Goal: Obtain resource: Download file/media

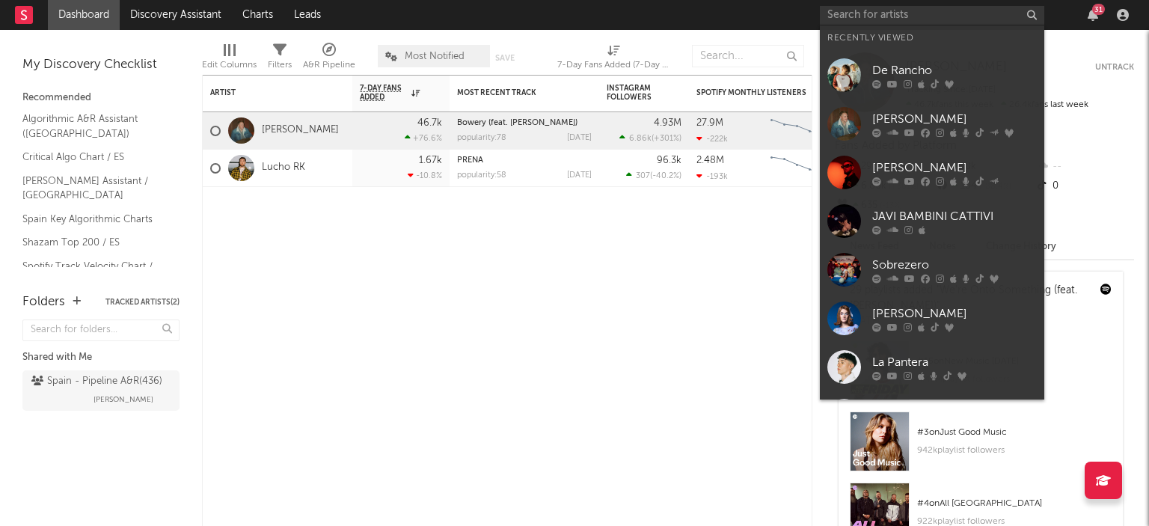
click at [886, 18] on input "text" at bounding box center [932, 15] width 224 height 19
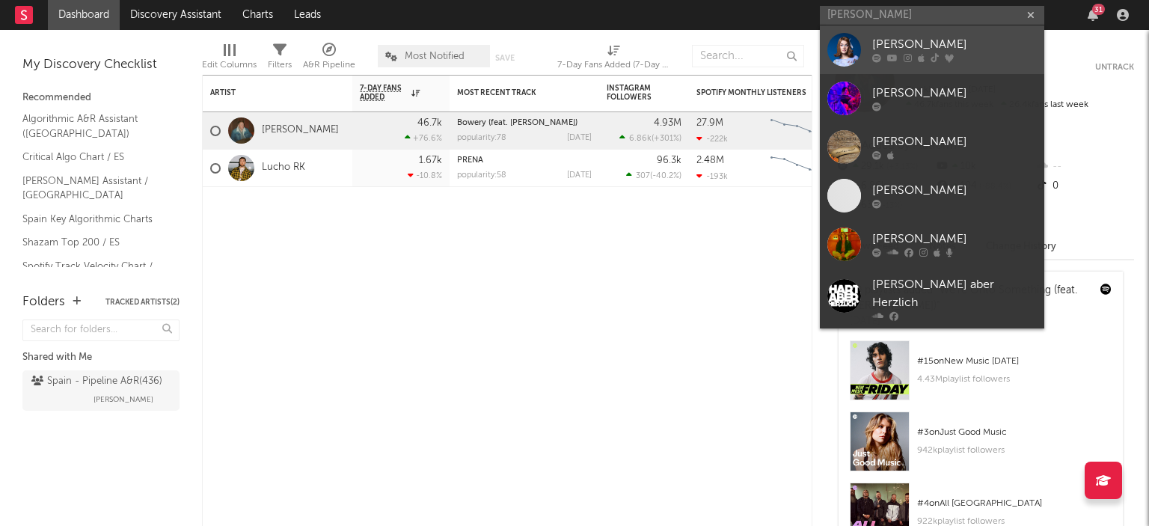
type input "[PERSON_NAME]"
click at [873, 47] on div "[PERSON_NAME]" at bounding box center [955, 45] width 165 height 18
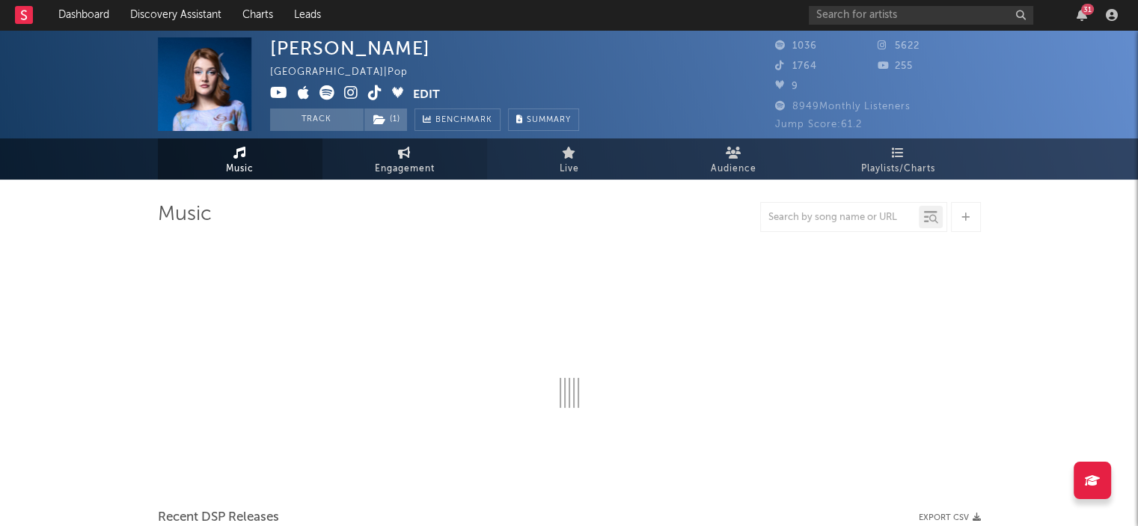
click at [412, 165] on span "Engagement" at bounding box center [405, 169] width 60 height 18
select select "1w"
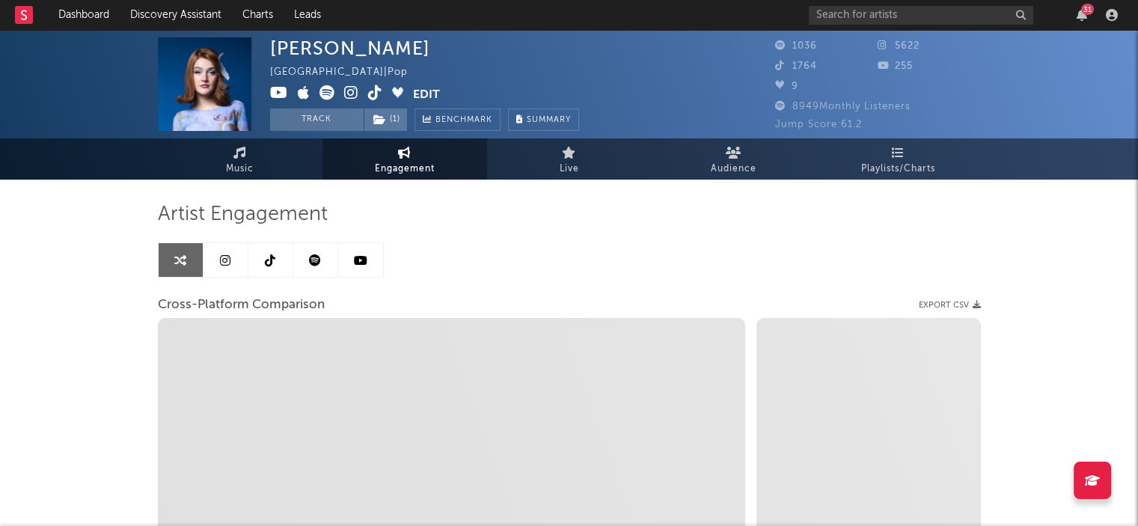
select select "1m"
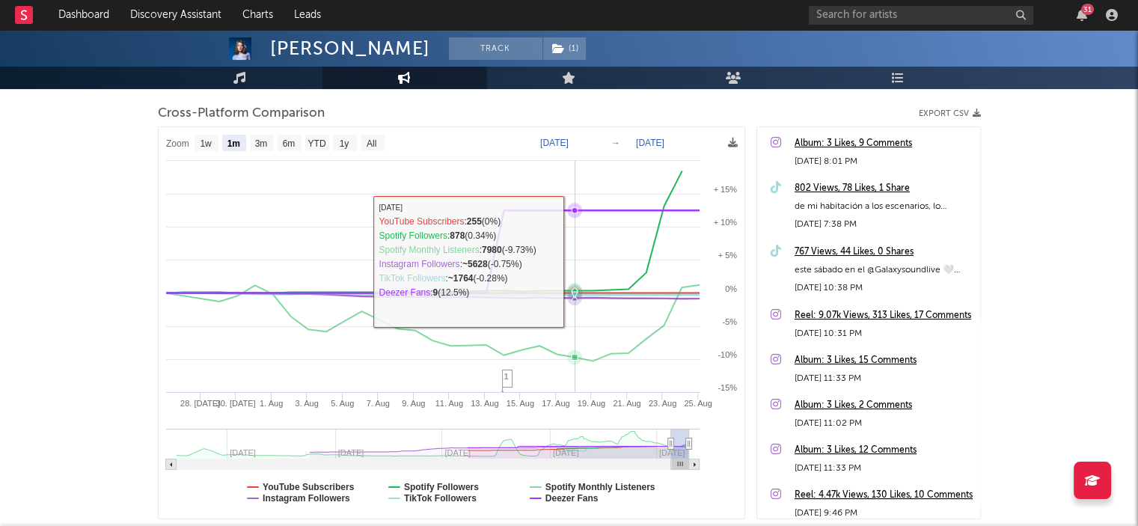
scroll to position [195, 0]
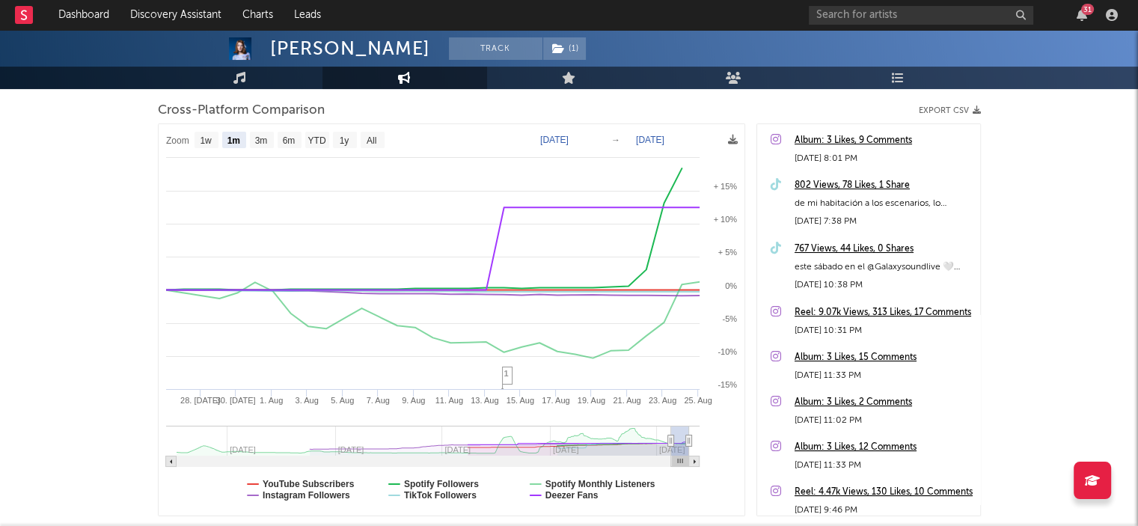
click at [569, 141] on text "[DATE]" at bounding box center [554, 140] width 28 height 10
click at [596, 136] on input "[DATE]" at bounding box center [563, 139] width 70 height 15
type input "[DATE]"
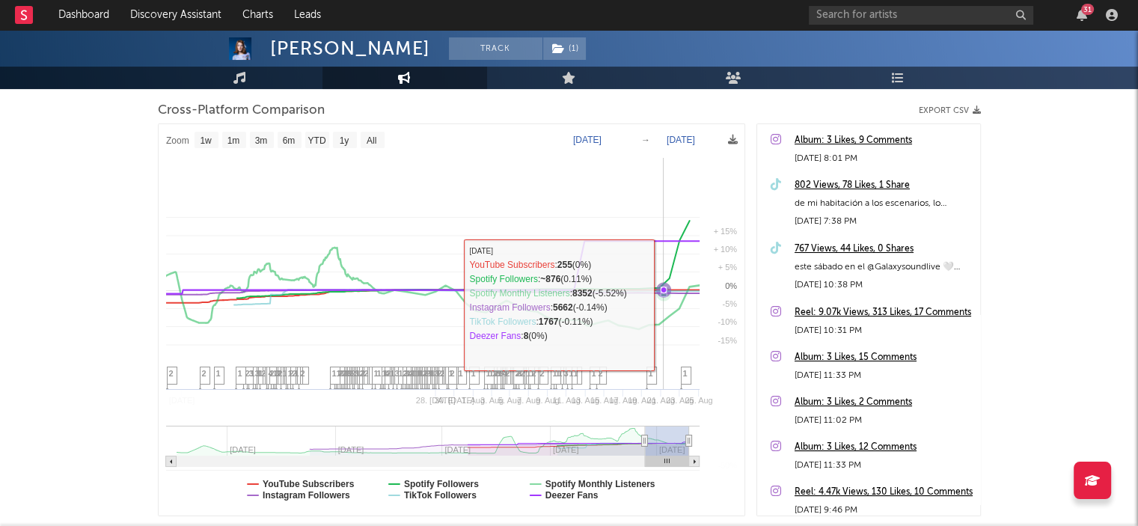
select select "1w"
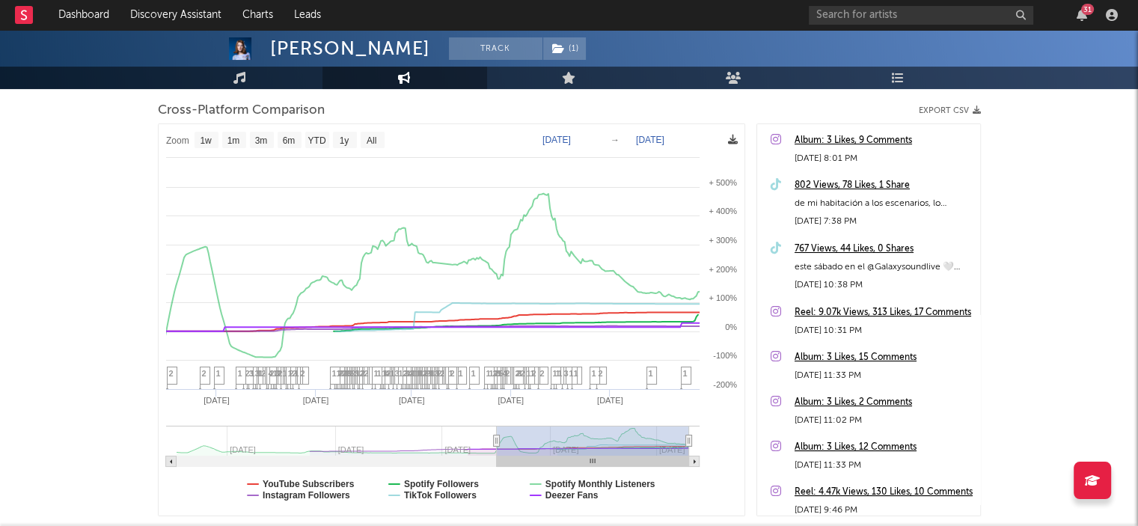
click at [733, 140] on icon at bounding box center [733, 140] width 10 height 10
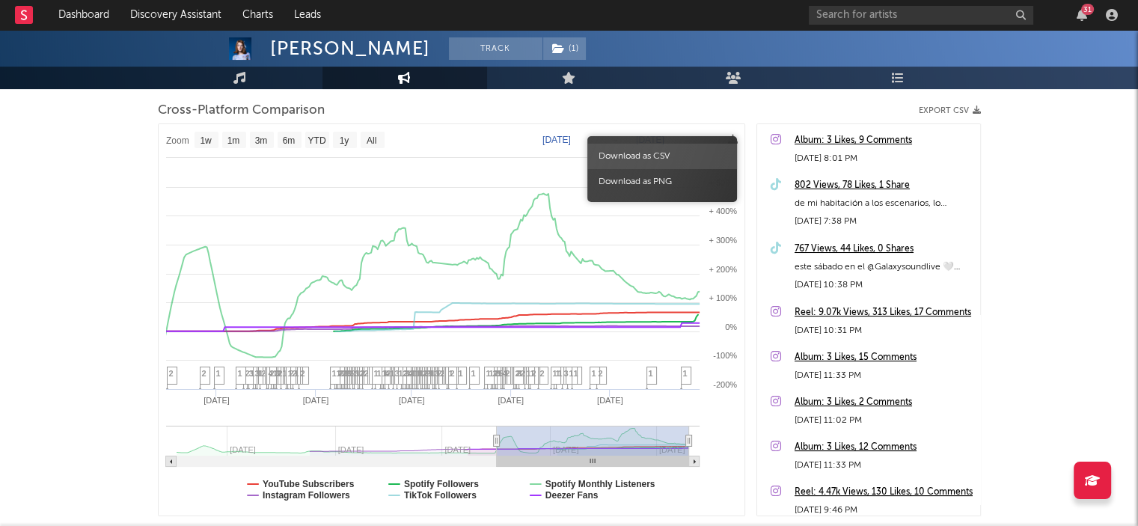
click at [691, 148] on span "Download as CSV" at bounding box center [662, 156] width 150 height 25
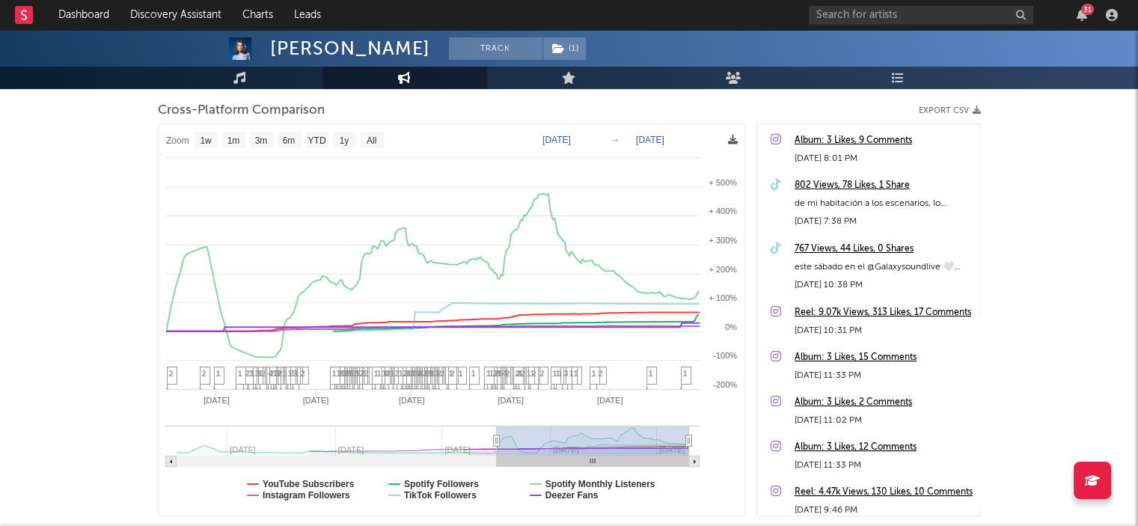
click at [736, 143] on icon at bounding box center [733, 140] width 10 height 10
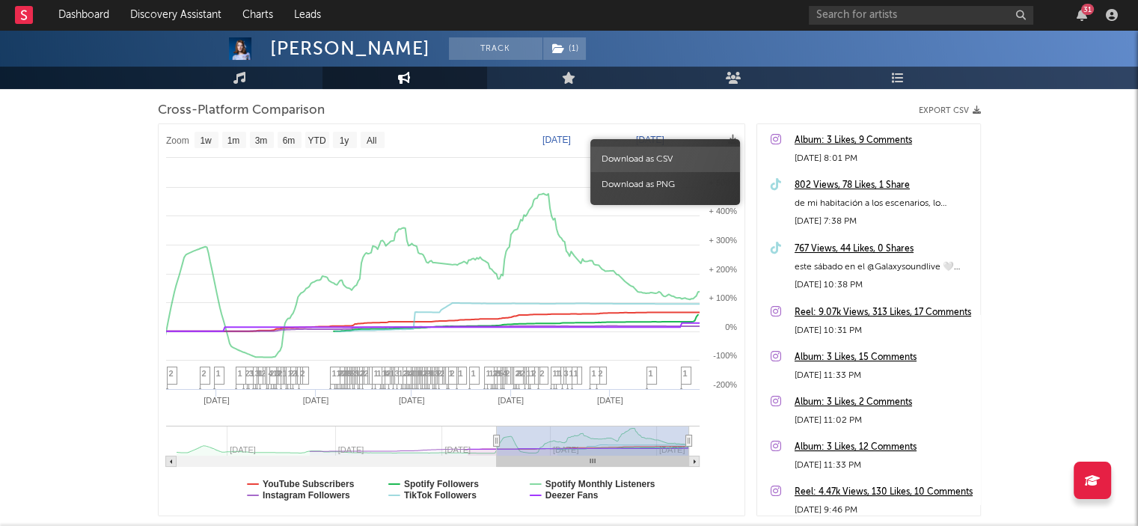
click at [688, 147] on span "Download as CSV" at bounding box center [665, 159] width 150 height 25
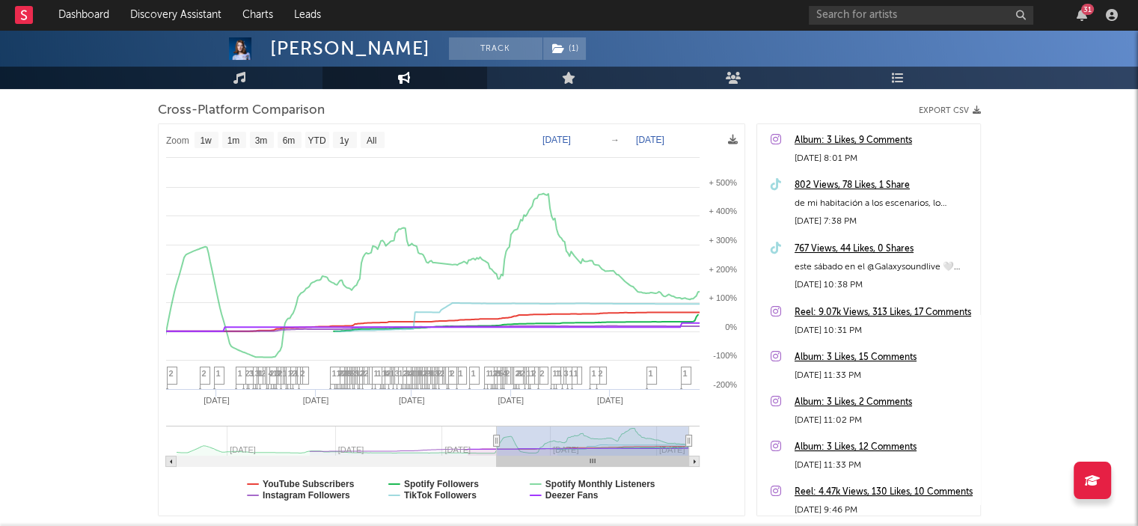
click at [688, 147] on span "Download as CSV" at bounding box center [665, 159] width 150 height 25
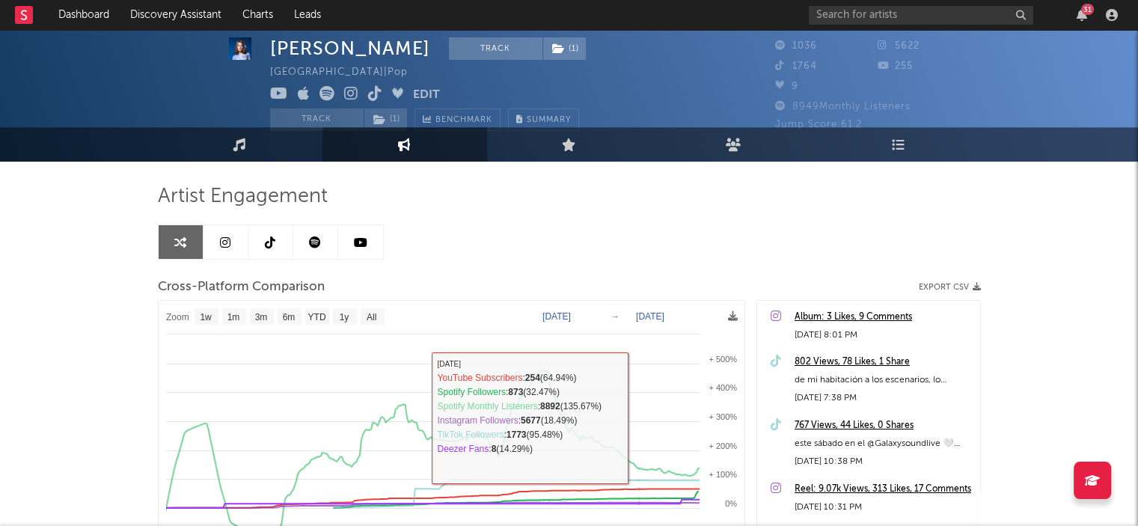
scroll to position [16, 0]
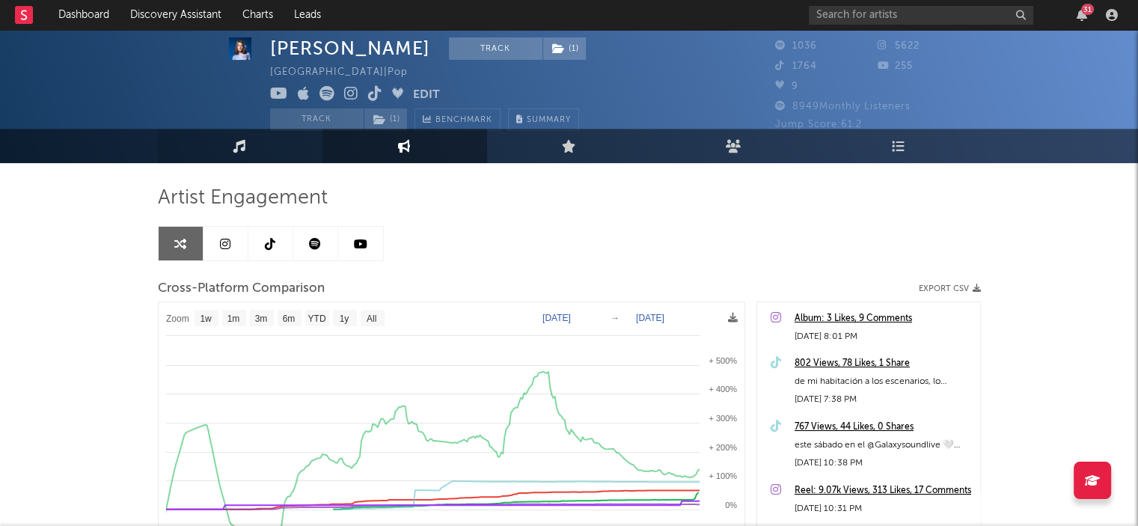
click at [260, 135] on link "Music" at bounding box center [240, 146] width 165 height 34
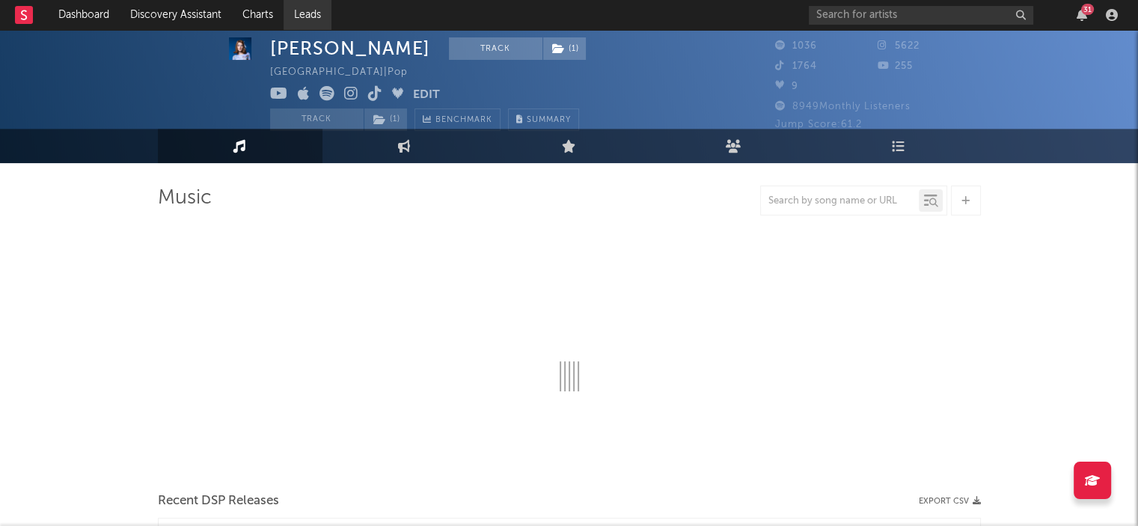
select select "1w"
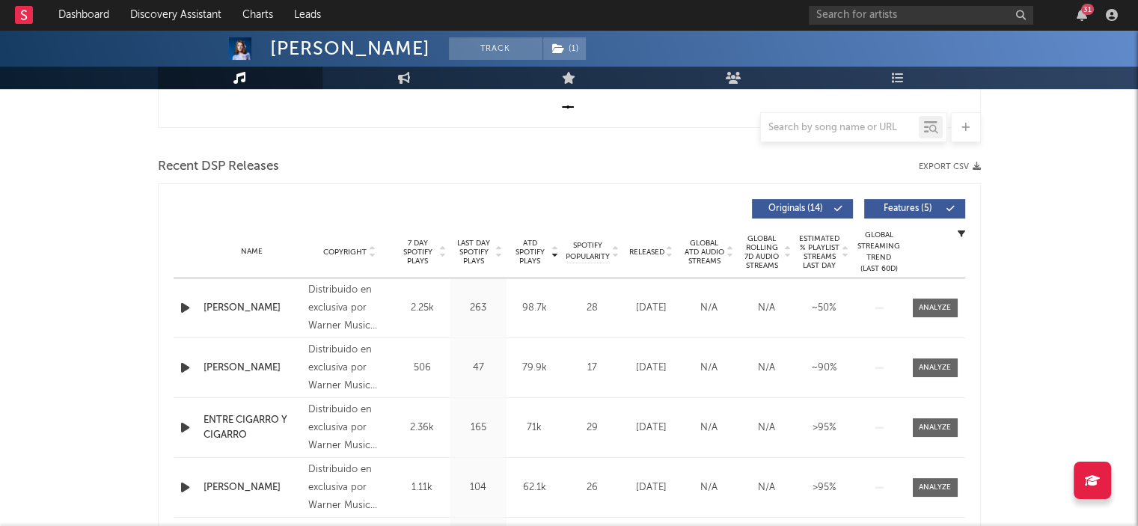
scroll to position [468, 0]
click at [964, 167] on button "Export CSV" at bounding box center [950, 167] width 62 height 9
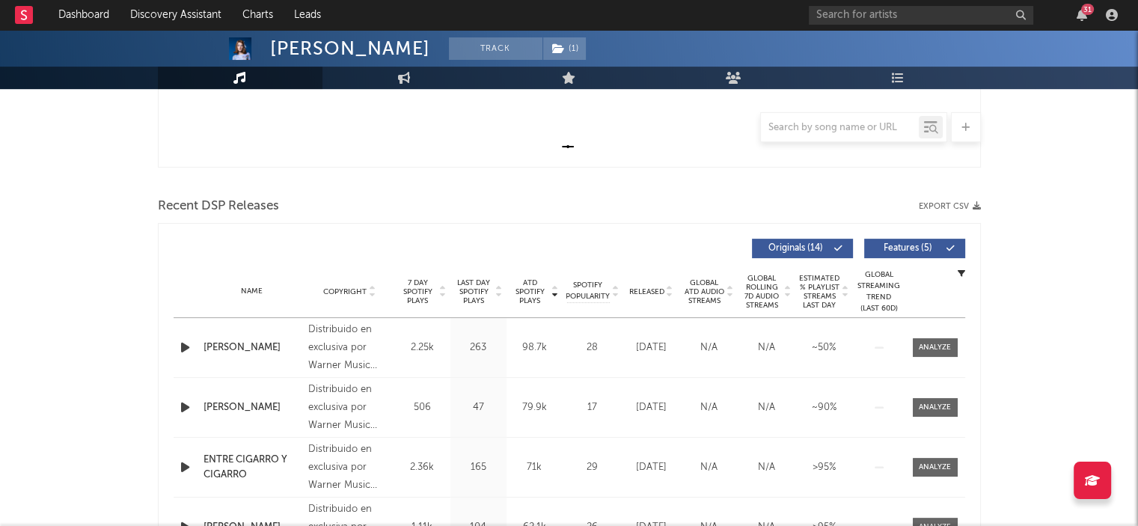
scroll to position [436, 0]
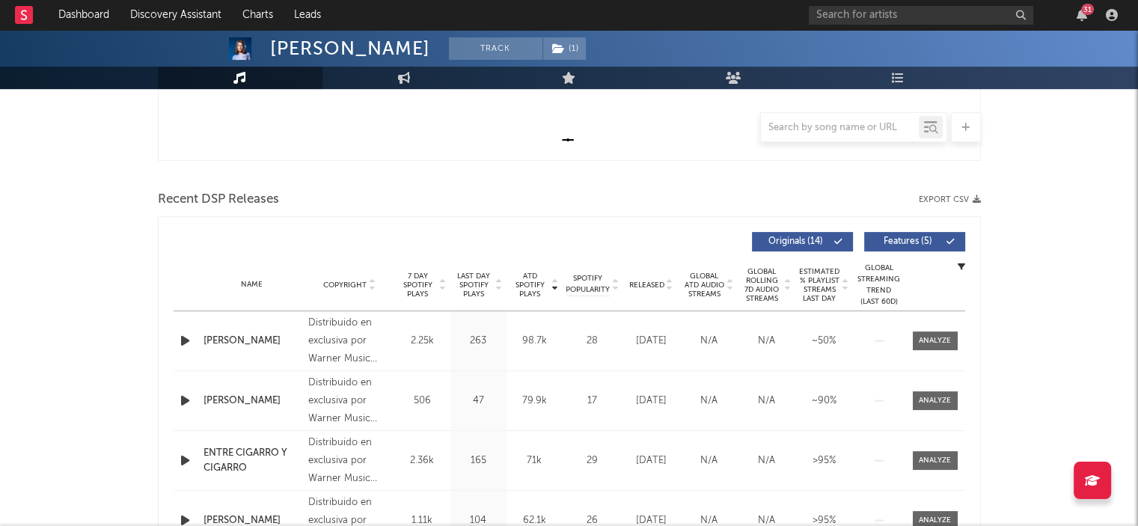
click at [956, 192] on div "Recent DSP Releases Export CSV" at bounding box center [569, 199] width 823 height 25
click at [956, 203] on button "Export CSV" at bounding box center [950, 199] width 62 height 9
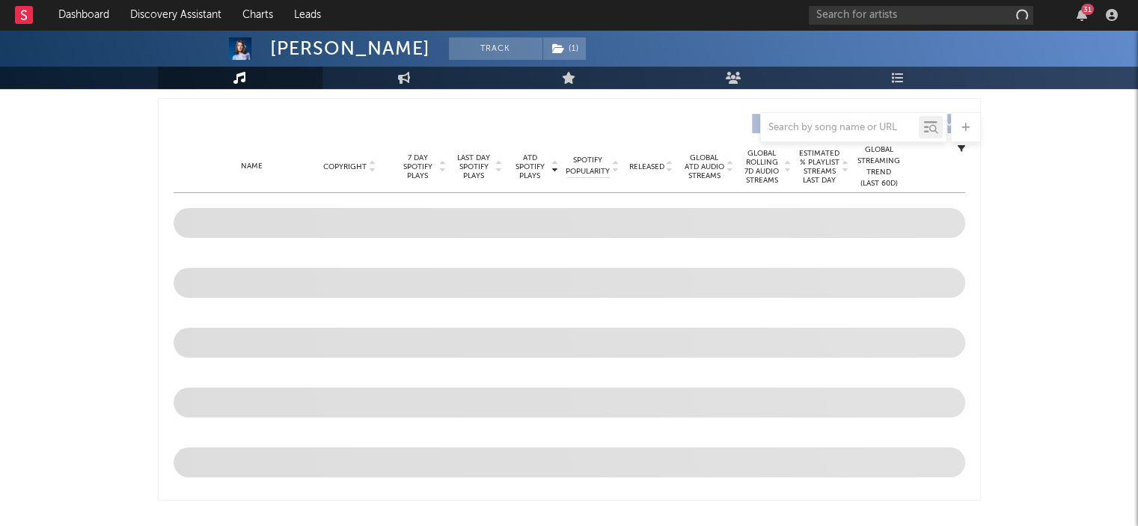
select select "1w"
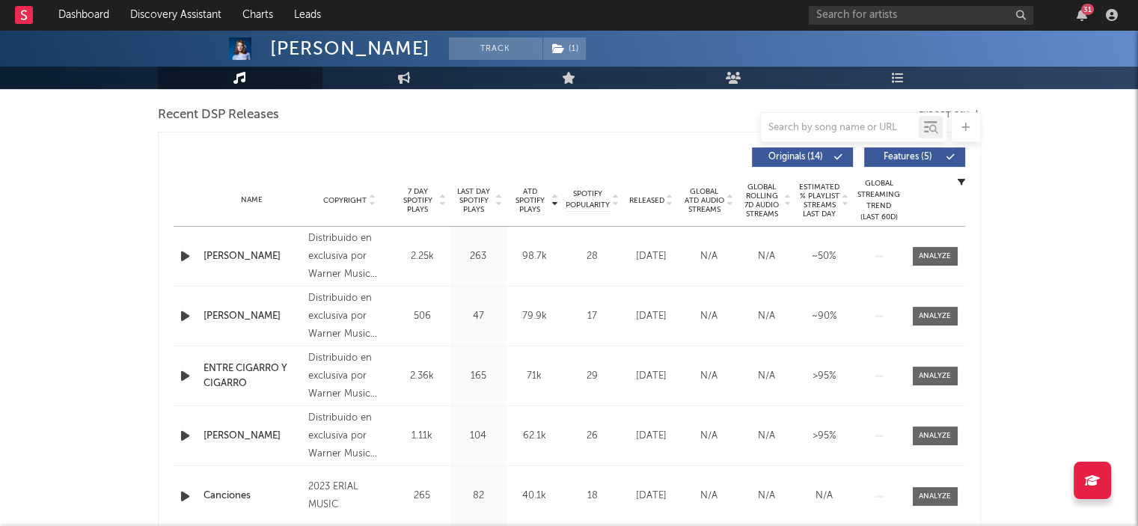
scroll to position [467, 0]
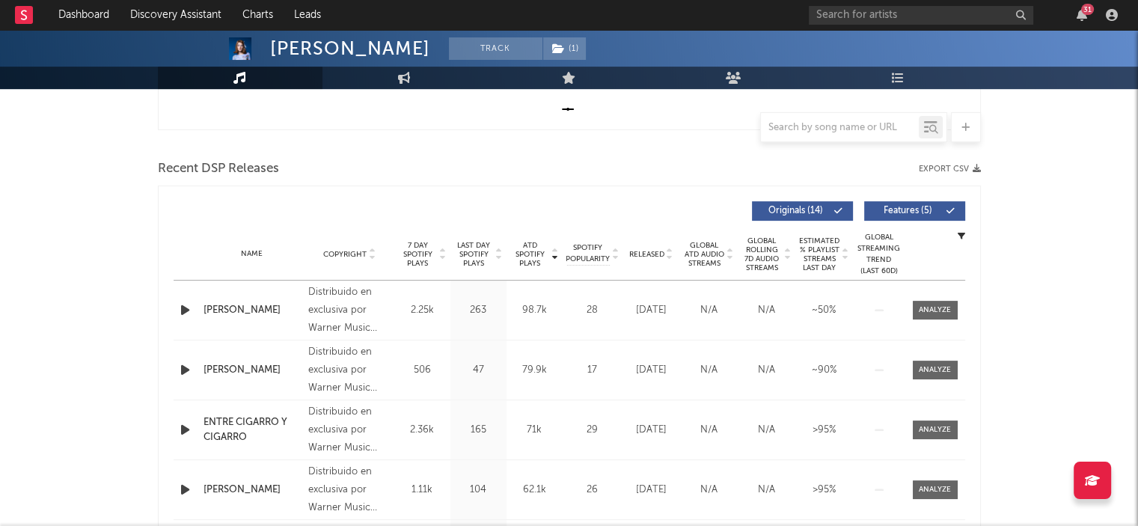
click at [949, 207] on icon at bounding box center [951, 211] width 9 height 9
click at [971, 167] on button "Export CSV" at bounding box center [950, 169] width 62 height 9
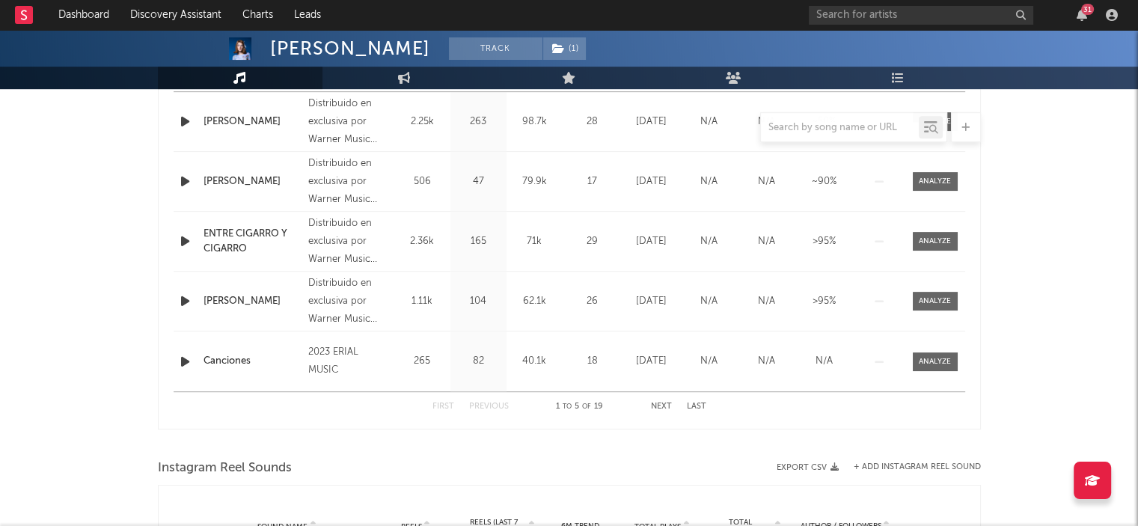
scroll to position [656, 0]
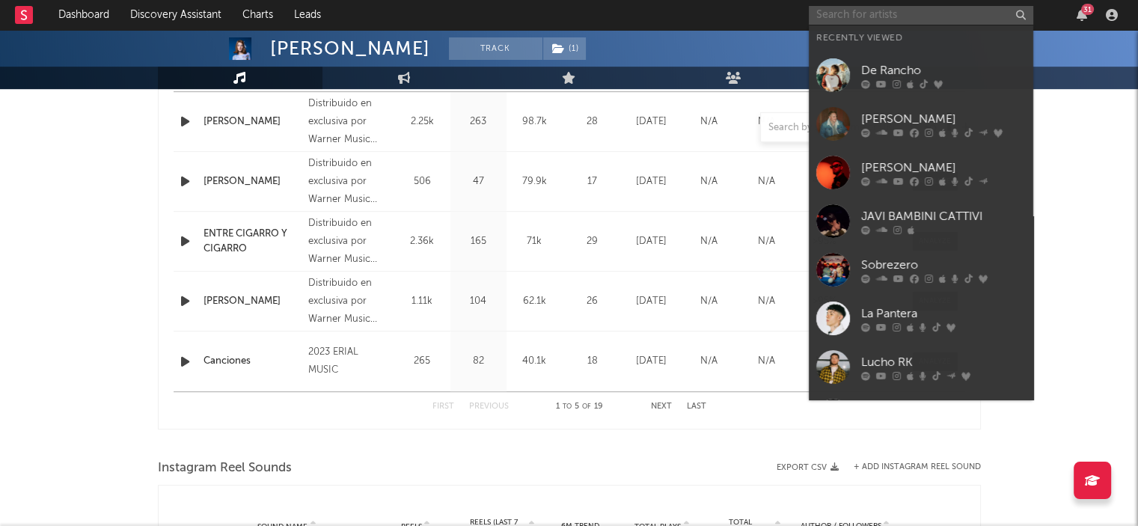
click at [852, 22] on input "text" at bounding box center [921, 15] width 224 height 19
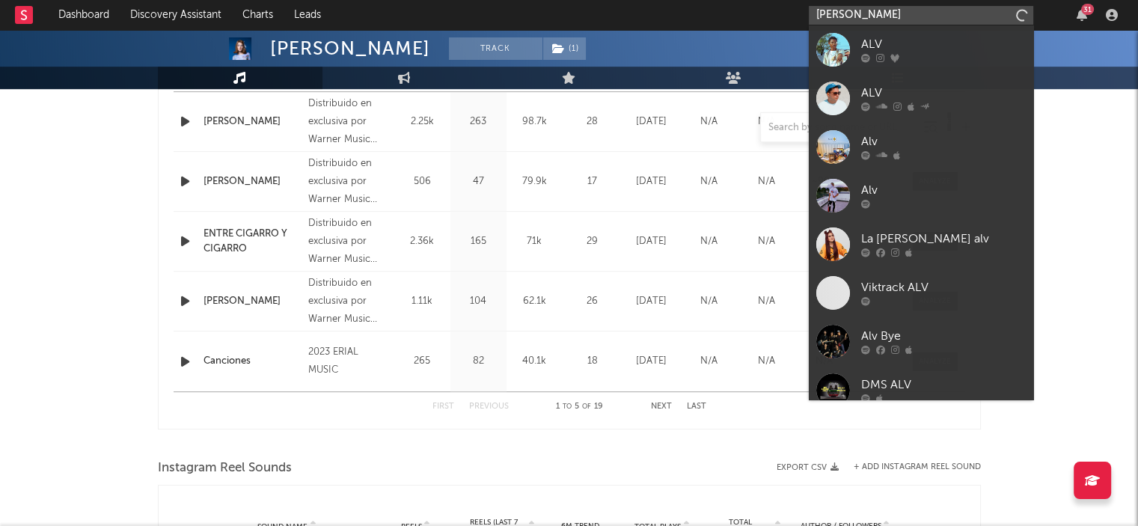
type input "alvaro de luna"
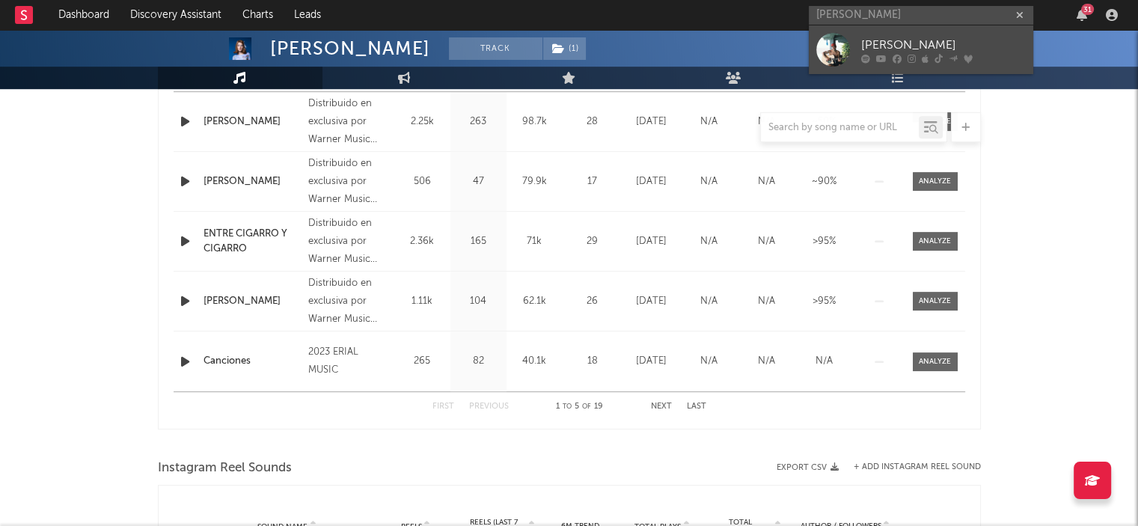
click at [863, 37] on div "[PERSON_NAME]" at bounding box center [943, 45] width 165 height 18
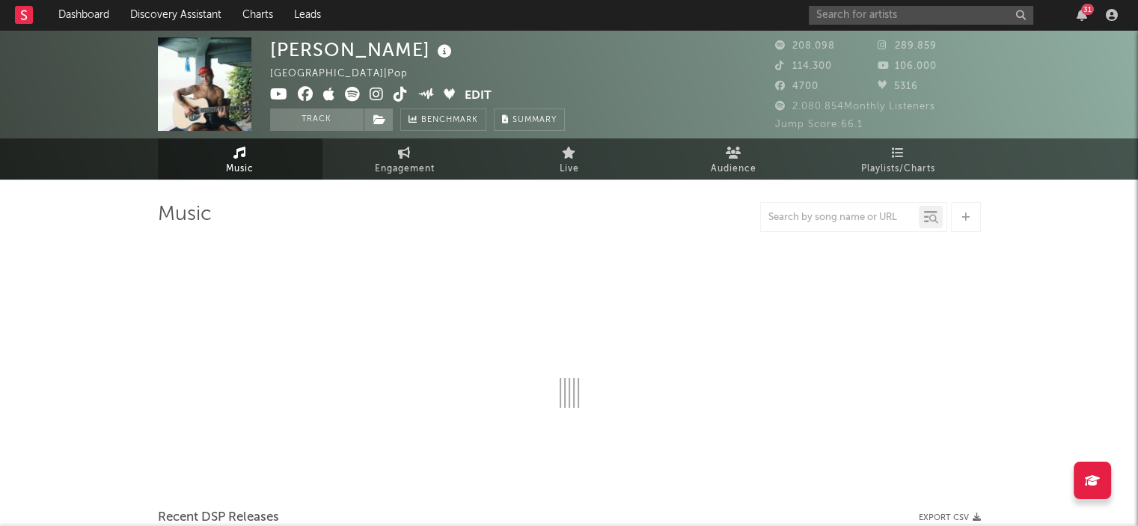
select select "6m"
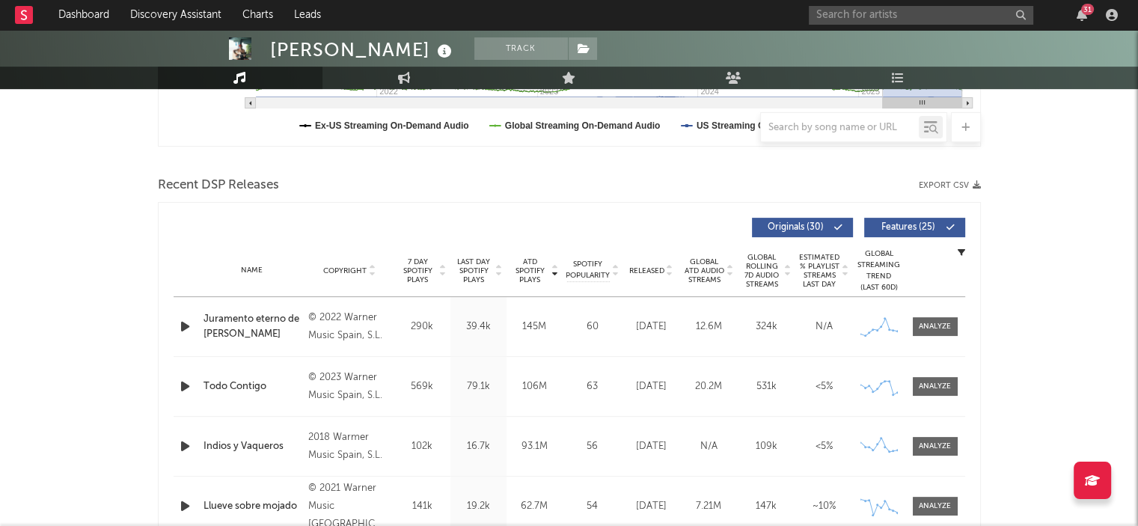
scroll to position [451, 0]
click at [950, 178] on div "Recent DSP Releases Export CSV" at bounding box center [569, 184] width 823 height 25
click at [950, 188] on button "Export CSV" at bounding box center [950, 184] width 62 height 9
